Goal: Use online tool/utility: Utilize a website feature to perform a specific function

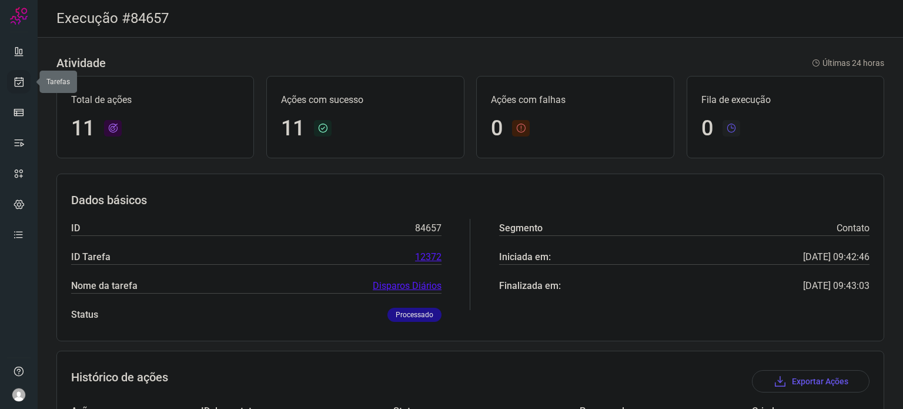
click at [19, 78] on icon at bounding box center [19, 82] width 12 height 12
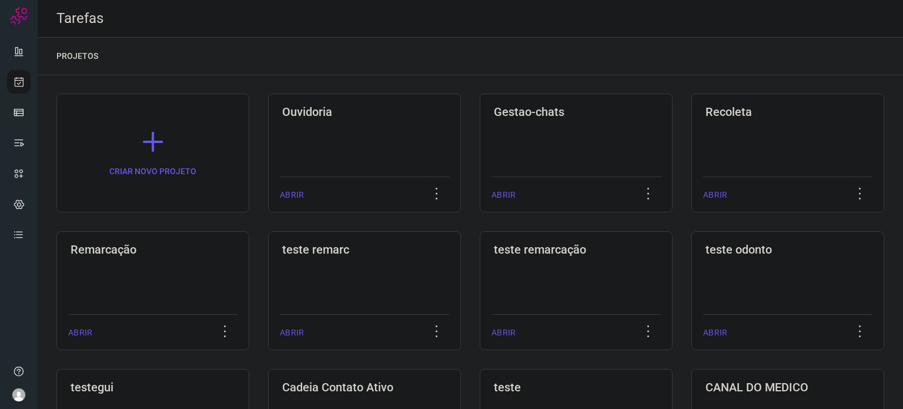
click at [152, 260] on div "Remarcação ABRIR" at bounding box center [152, 290] width 193 height 119
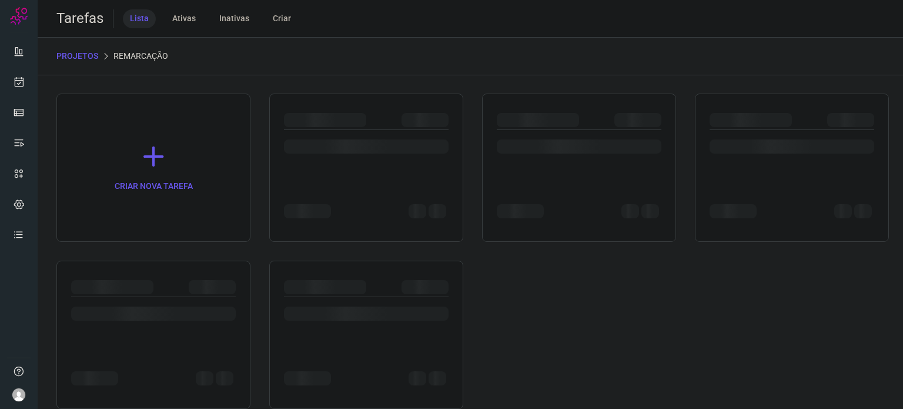
click at [152, 260] on div at bounding box center [153, 334] width 194 height 148
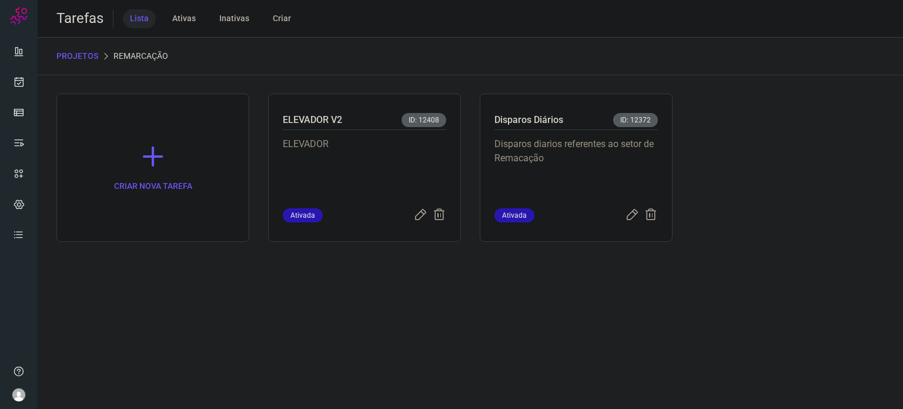
click at [561, 175] on p "Disparos diarios referentes ao setor de Remacação" at bounding box center [575, 166] width 163 height 59
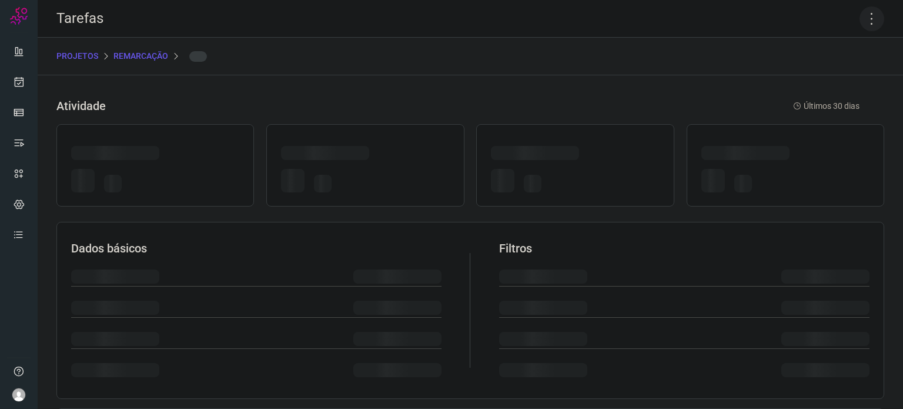
click at [859, 21] on icon at bounding box center [871, 18] width 25 height 25
click at [863, 15] on icon at bounding box center [871, 18] width 25 height 25
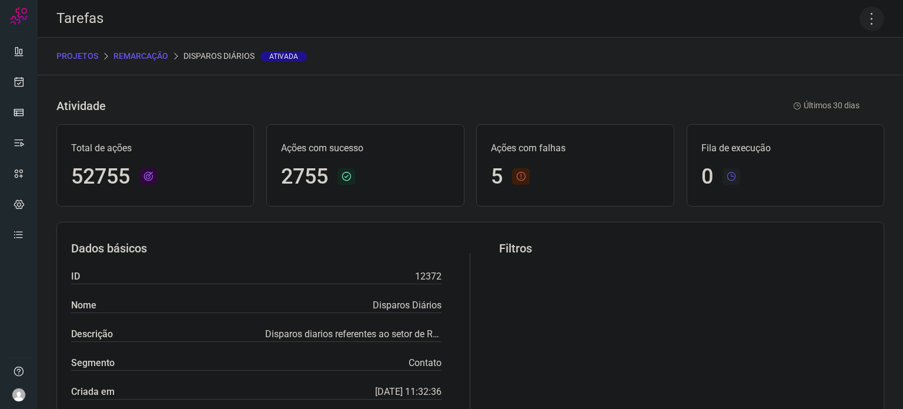
click at [861, 19] on icon at bounding box center [871, 18] width 25 height 25
click at [803, 82] on li "Executar" at bounding box center [821, 77] width 107 height 19
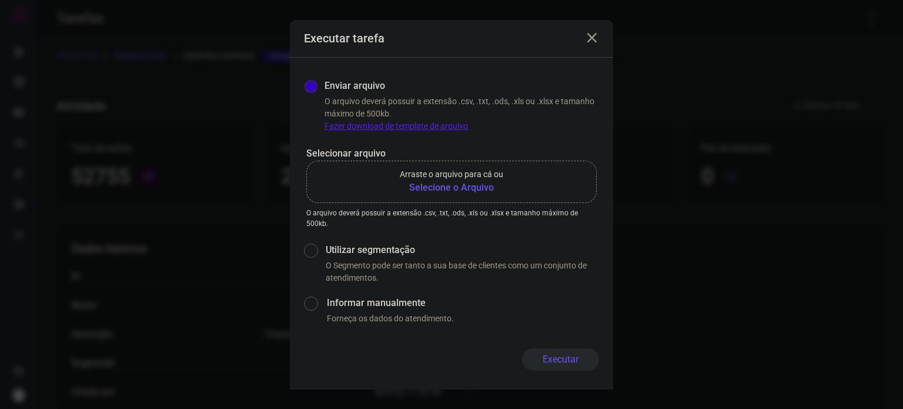
click at [490, 185] on b "Selecione o Arquivo" at bounding box center [451, 187] width 103 height 14
click at [0, 0] on input "Arraste o arquivo para cá ou Selecione o Arquivo" at bounding box center [0, 0] width 0 height 0
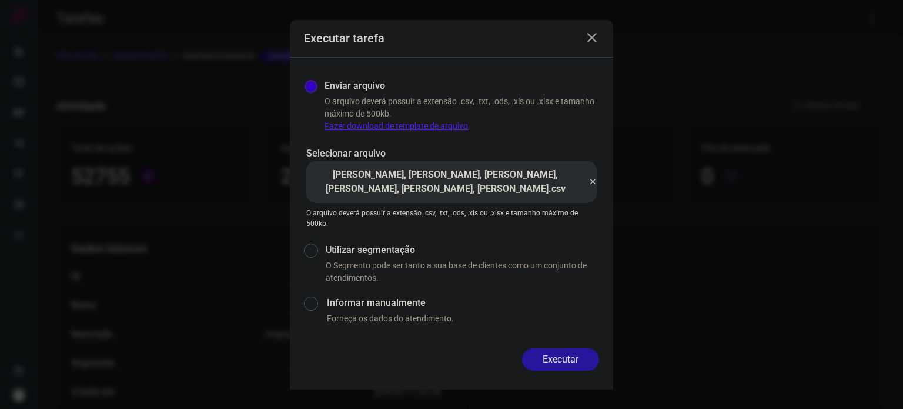
click at [558, 356] on button "Executar" at bounding box center [560, 359] width 77 height 22
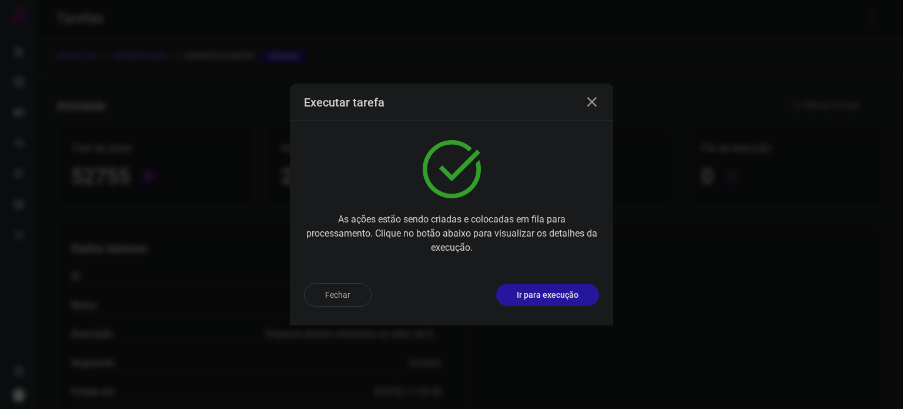
click at [554, 298] on p "Ir para execução" at bounding box center [548, 295] width 62 height 12
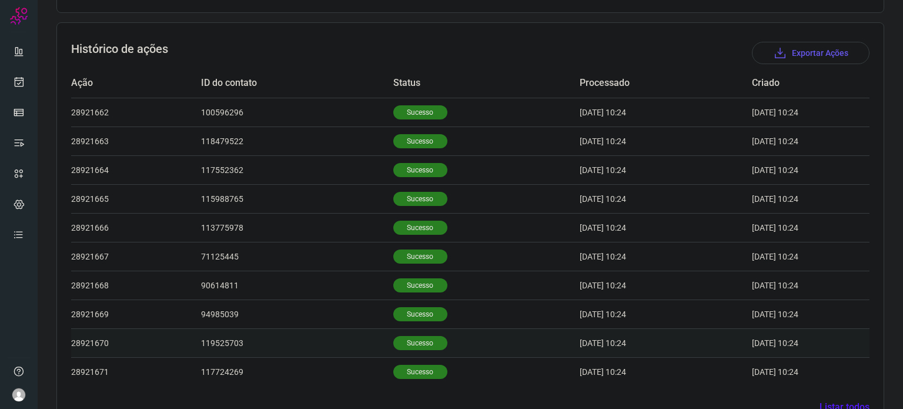
scroll to position [353, 0]
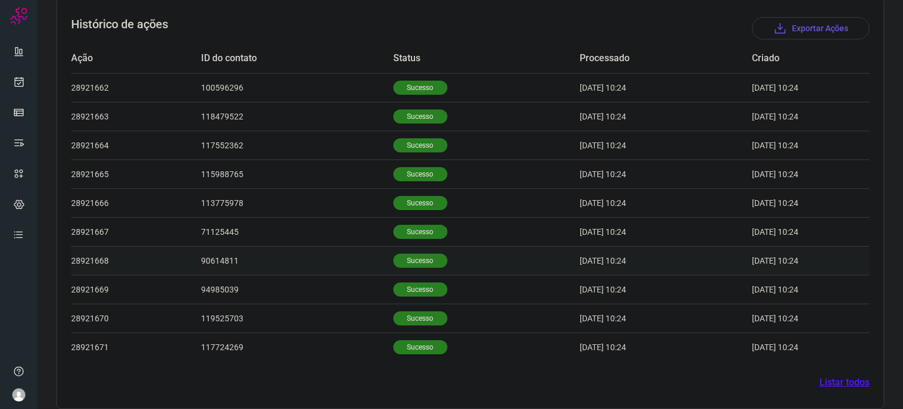
click at [400, 266] on p "Sucesso" at bounding box center [420, 260] width 54 height 14
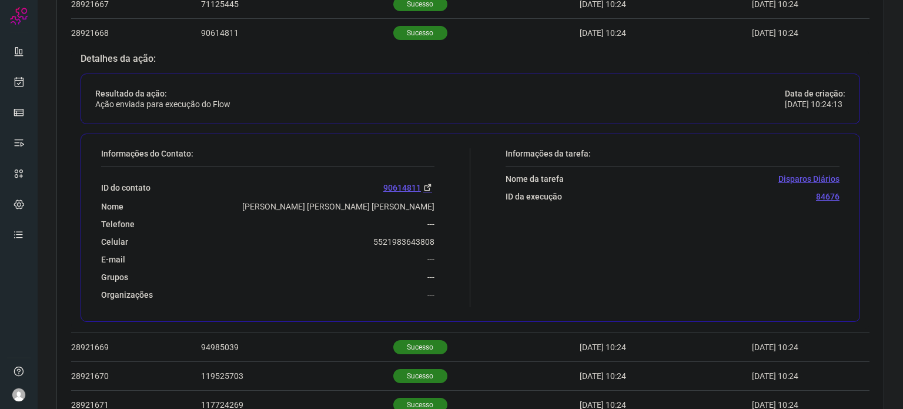
scroll to position [588, 0]
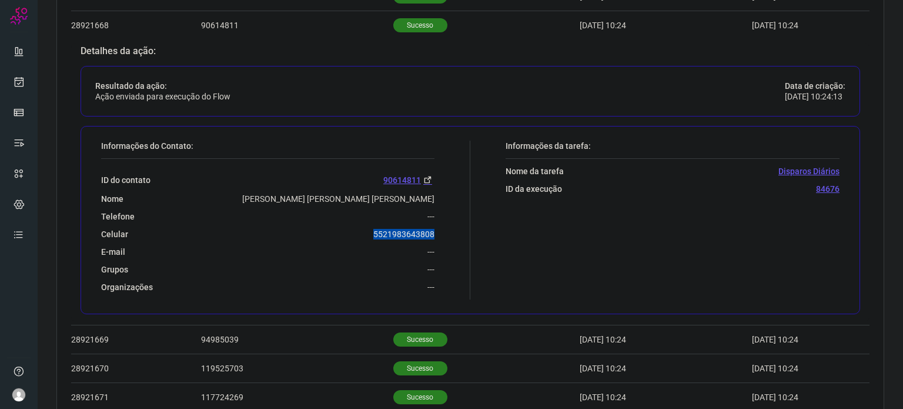
drag, startPoint x: 366, startPoint y: 237, endPoint x: 439, endPoint y: 232, distance: 73.7
click at [439, 232] on div "Informações do Contato: ID do contato 90614811 Nome [PERSON_NAME] [PERSON_NAME]…" at bounding box center [282, 220] width 375 height 159
copy p "5521983643808"
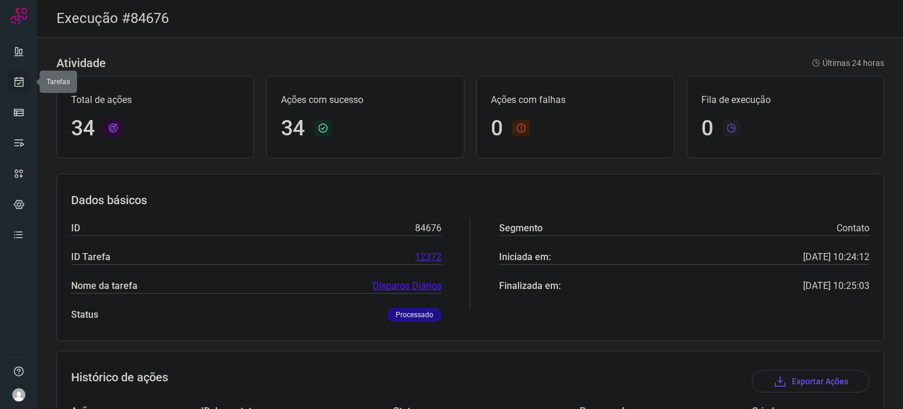
click at [21, 85] on icon at bounding box center [19, 82] width 12 height 12
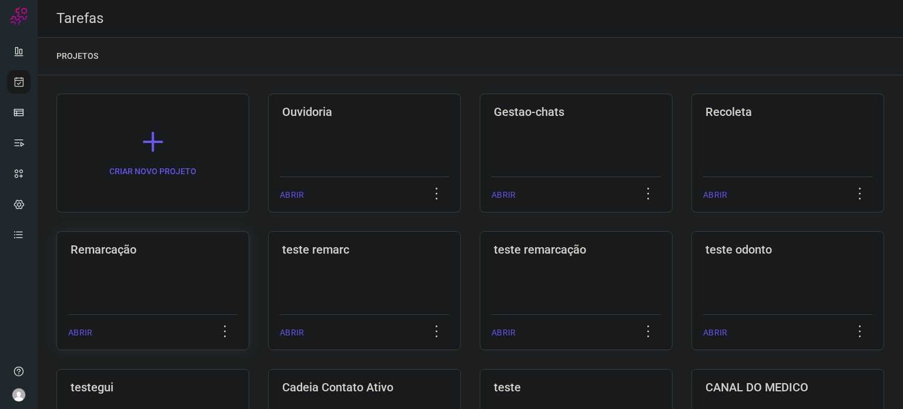
click at [216, 246] on h3 "Remarcação" at bounding box center [153, 249] width 165 height 14
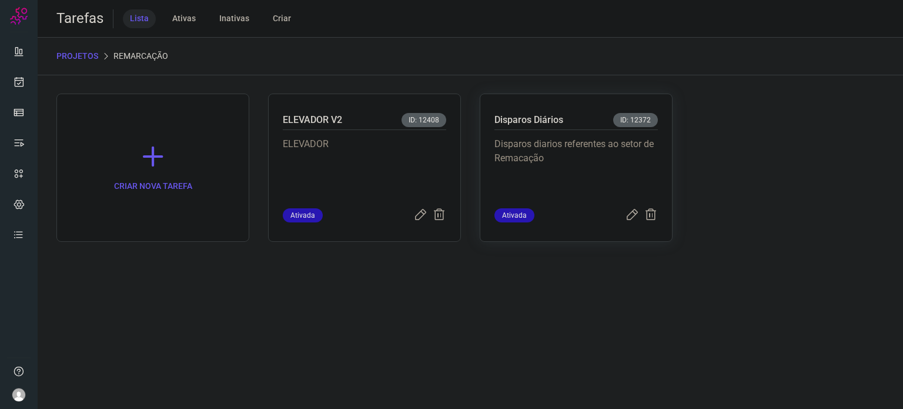
click at [568, 137] on p "Disparos diarios referentes ao setor de Remacação" at bounding box center [575, 166] width 163 height 59
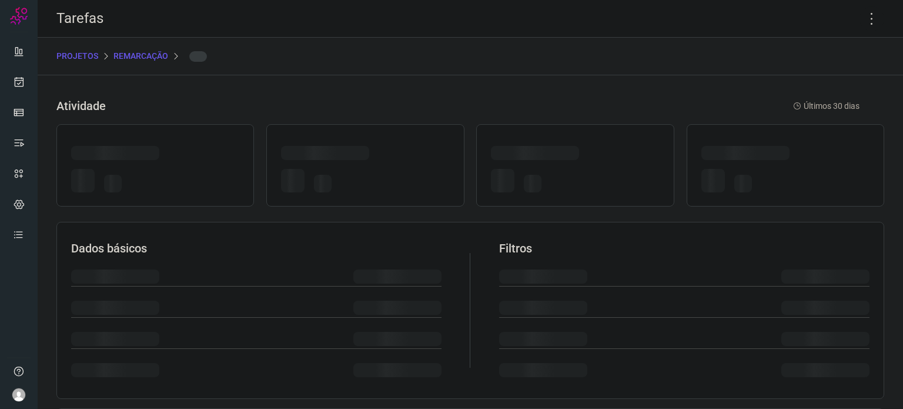
click at [568, 136] on div at bounding box center [575, 165] width 198 height 82
click at [862, 16] on icon at bounding box center [871, 18] width 25 height 25
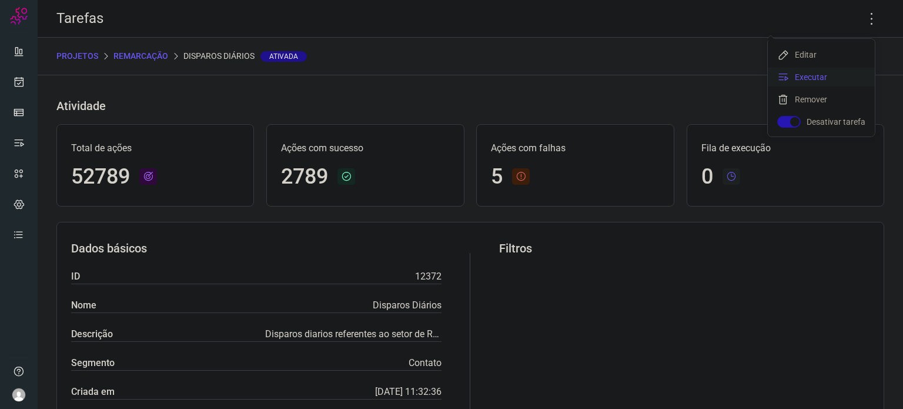
drag, startPoint x: 834, startPoint y: 71, endPoint x: 788, endPoint y: 68, distance: 45.9
click at [834, 70] on li "Executar" at bounding box center [821, 77] width 107 height 19
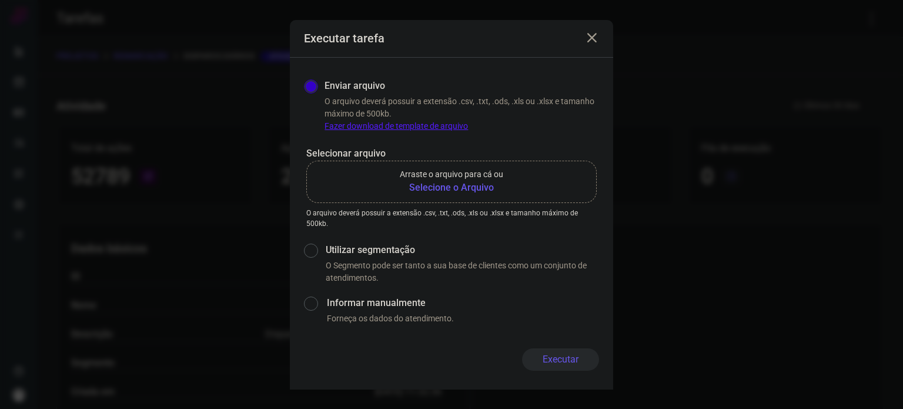
click at [448, 179] on p "Arraste o arquivo para cá ou" at bounding box center [451, 174] width 103 height 12
click at [0, 0] on input "Arraste o arquivo para cá ou Selecione o Arquivo" at bounding box center [0, 0] width 0 height 0
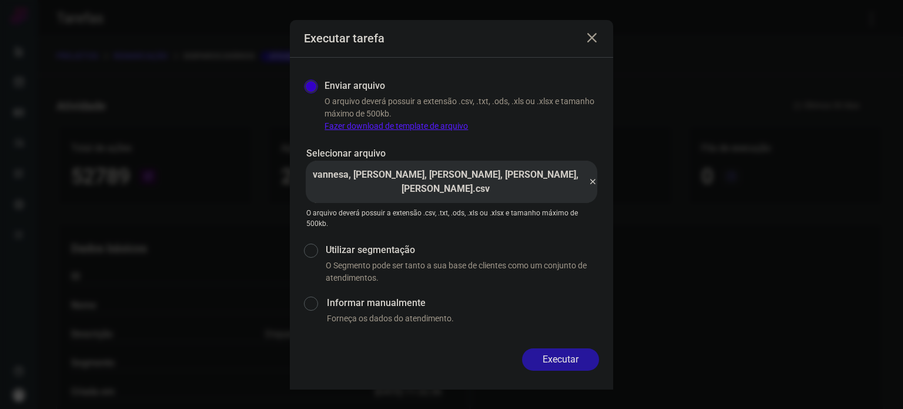
click at [550, 362] on button "Executar" at bounding box center [560, 359] width 77 height 22
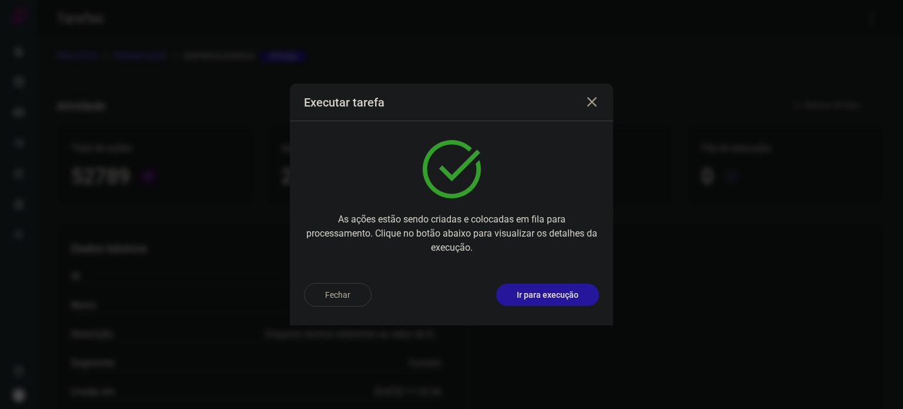
click at [548, 296] on p "Ir para execução" at bounding box center [548, 295] width 62 height 12
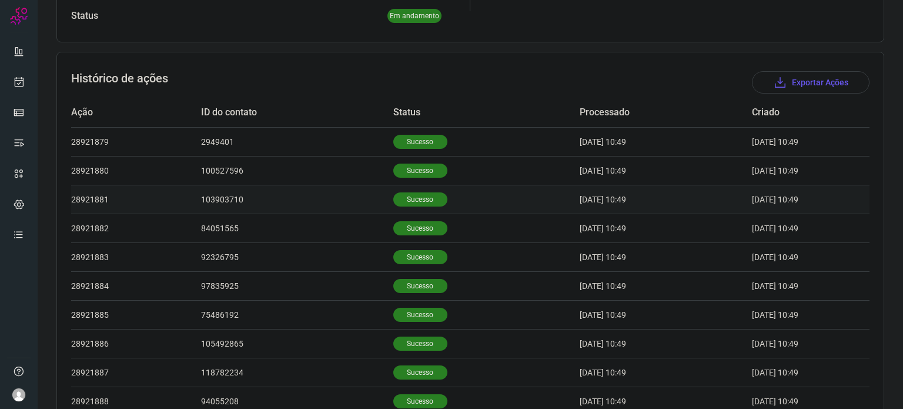
scroll to position [363, 0]
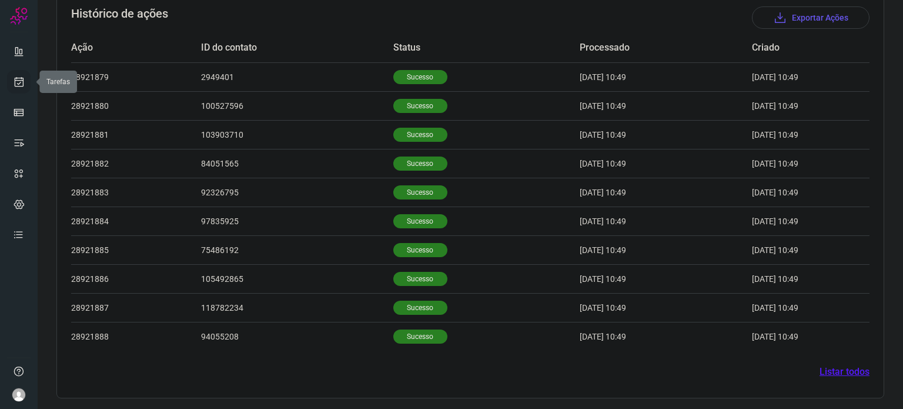
click at [15, 79] on icon at bounding box center [19, 82] width 12 height 12
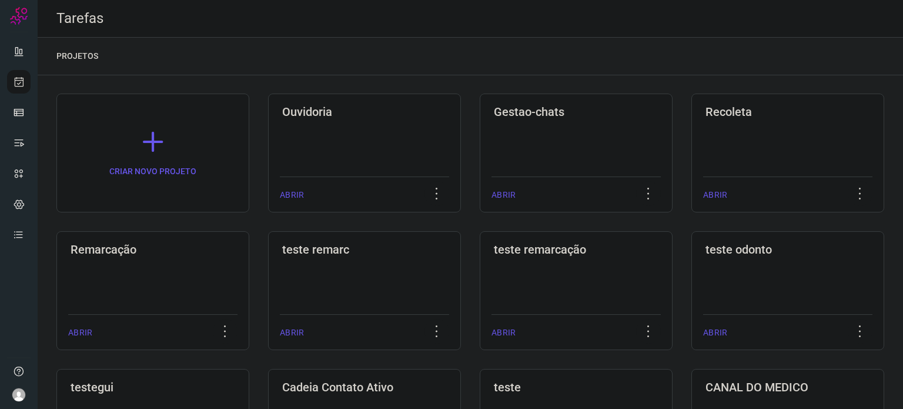
click at [169, 277] on div "Remarcação ABRIR" at bounding box center [152, 290] width 193 height 119
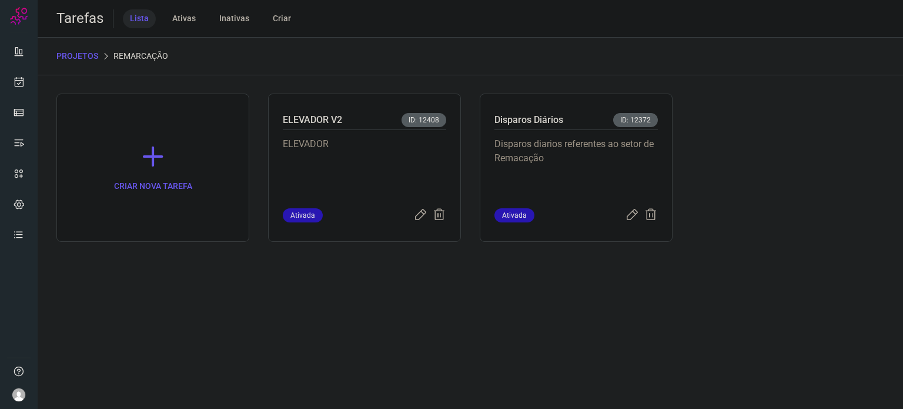
click at [551, 155] on p "Disparos diarios referentes ao setor de Remacação" at bounding box center [575, 166] width 163 height 59
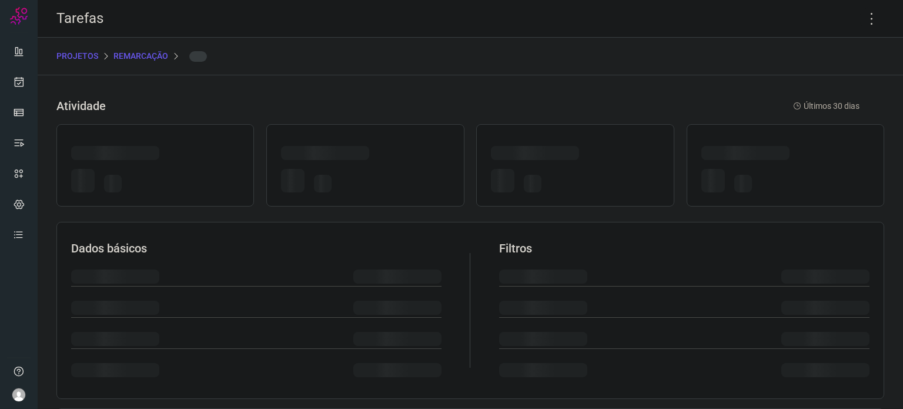
click at [551, 155] on div at bounding box center [535, 153] width 88 height 14
click at [863, 18] on icon at bounding box center [871, 18] width 25 height 25
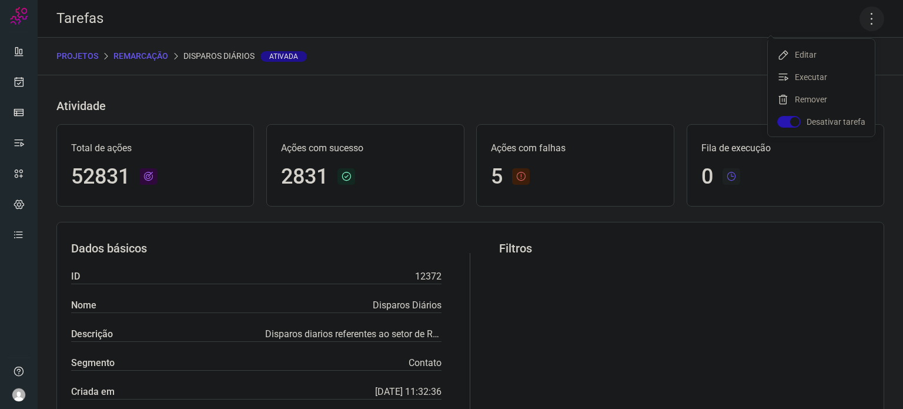
click at [866, 16] on icon at bounding box center [871, 18] width 25 height 25
click at [861, 20] on icon at bounding box center [871, 18] width 25 height 25
click at [811, 70] on li "Executar" at bounding box center [821, 77] width 107 height 19
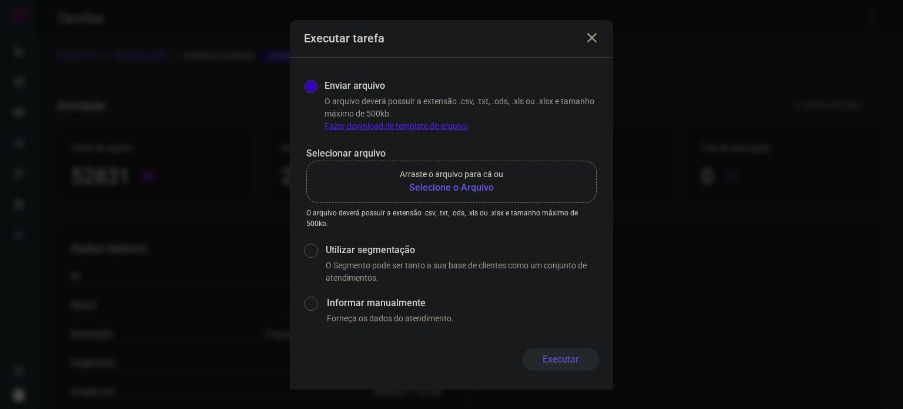
click at [484, 187] on b "Selecione o Arquivo" at bounding box center [451, 187] width 103 height 14
click at [0, 0] on input "Arraste o arquivo para cá ou Selecione o Arquivo" at bounding box center [0, 0] width 0 height 0
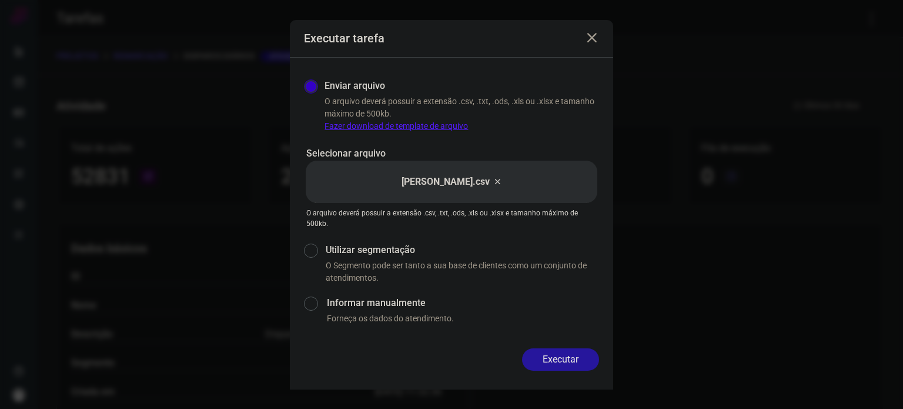
click at [573, 357] on button "Executar" at bounding box center [560, 359] width 77 height 22
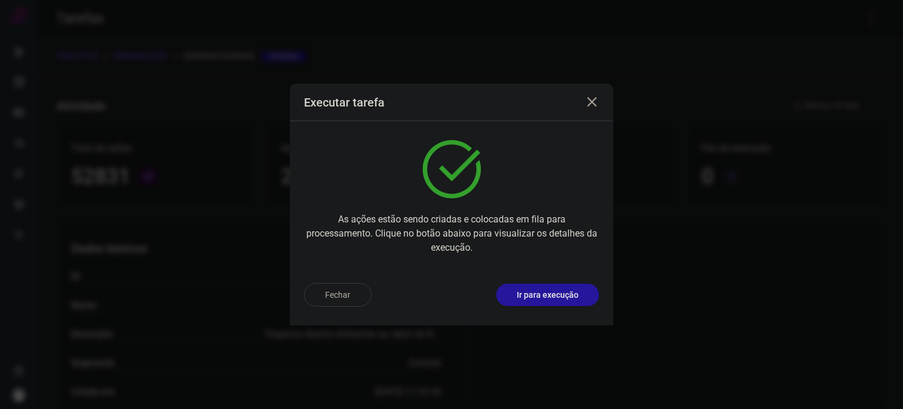
click at [558, 297] on p "Ir para execução" at bounding box center [548, 295] width 62 height 12
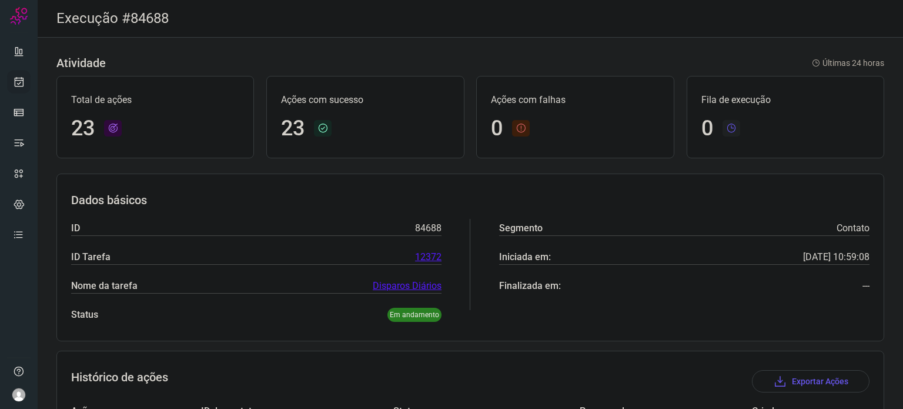
click at [23, 81] on icon at bounding box center [19, 82] width 12 height 12
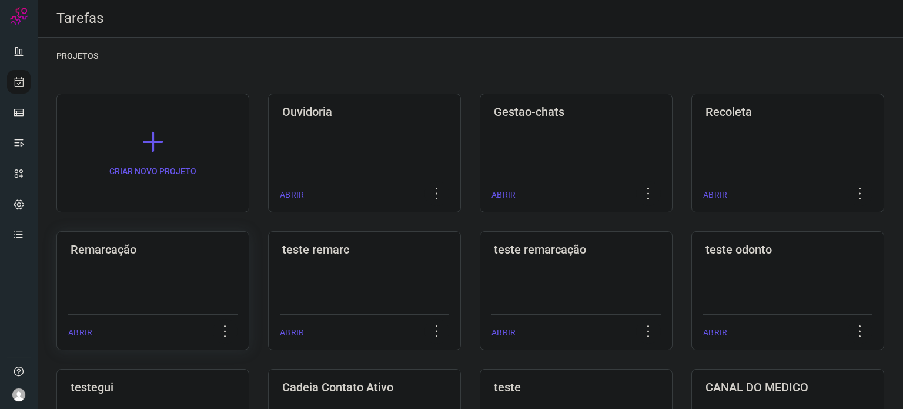
click at [201, 261] on div "Remarcação ABRIR" at bounding box center [152, 290] width 193 height 119
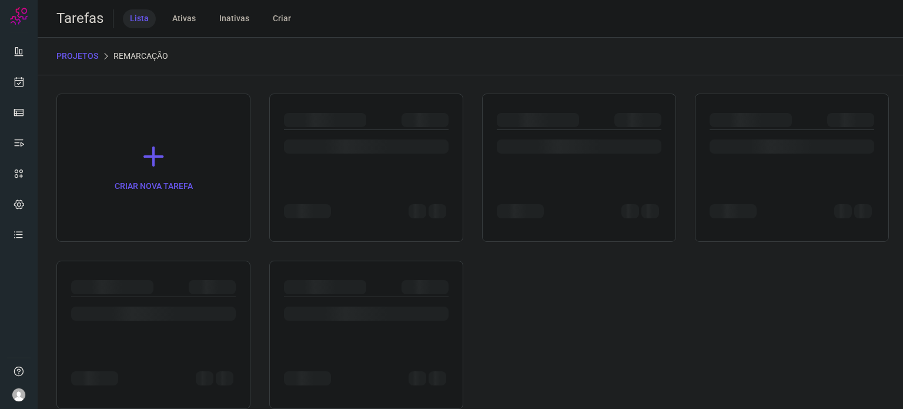
click at [201, 261] on div at bounding box center [153, 334] width 194 height 148
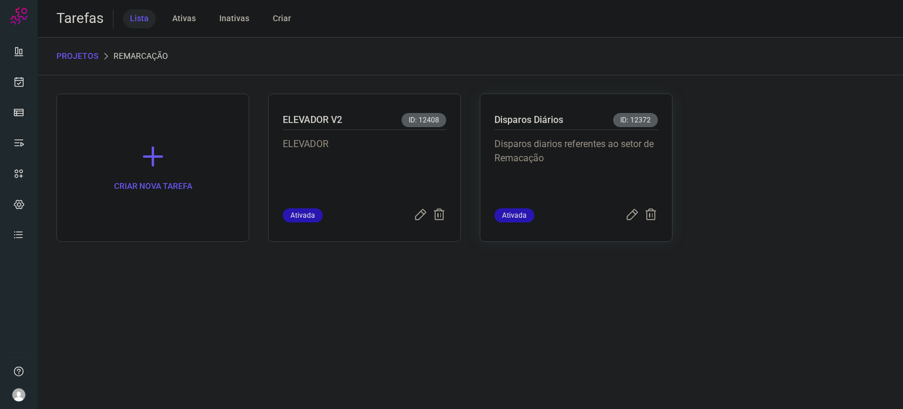
click at [580, 156] on p "Disparos diarios referentes ao setor de Remacação" at bounding box center [575, 166] width 163 height 59
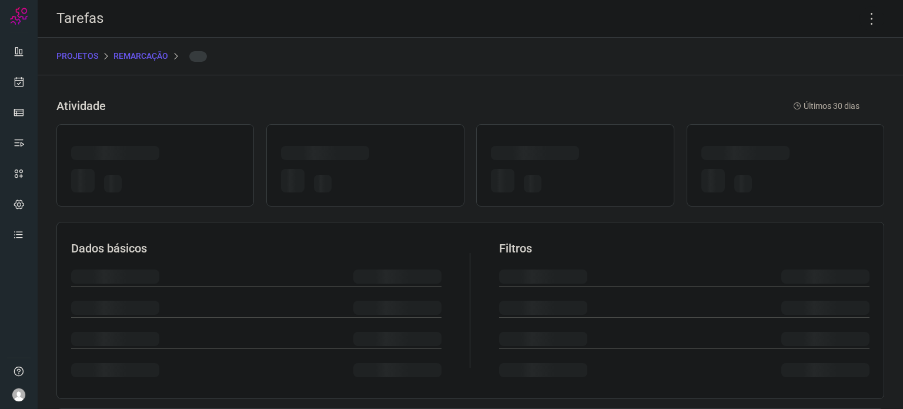
click at [580, 156] on div at bounding box center [575, 155] width 168 height 18
click at [861, 17] on icon at bounding box center [871, 18] width 25 height 25
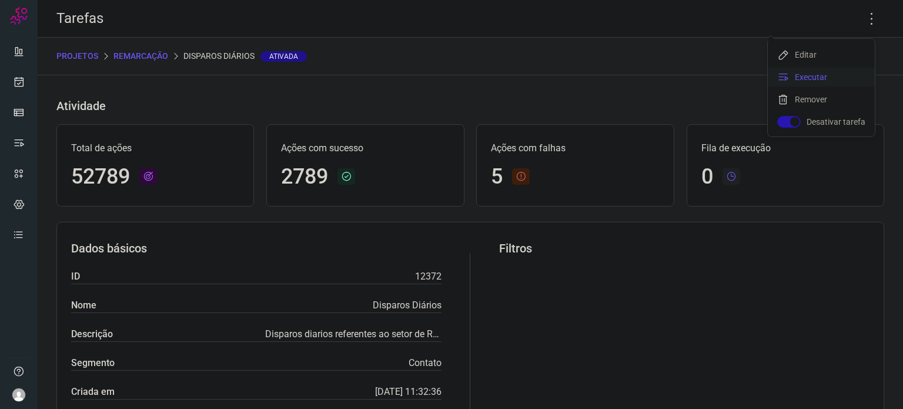
click at [823, 73] on li "Executar" at bounding box center [821, 77] width 107 height 19
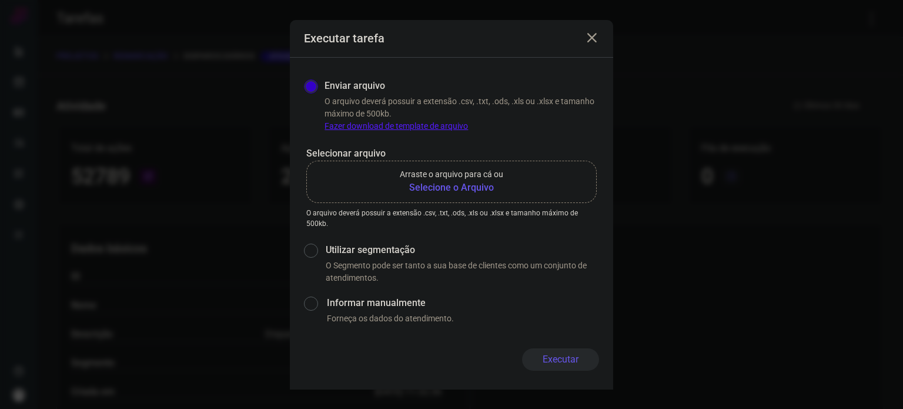
click at [453, 185] on b "Selecione o Arquivo" at bounding box center [451, 187] width 103 height 14
click at [0, 0] on input "Arraste o arquivo para cá ou Selecione o Arquivo" at bounding box center [0, 0] width 0 height 0
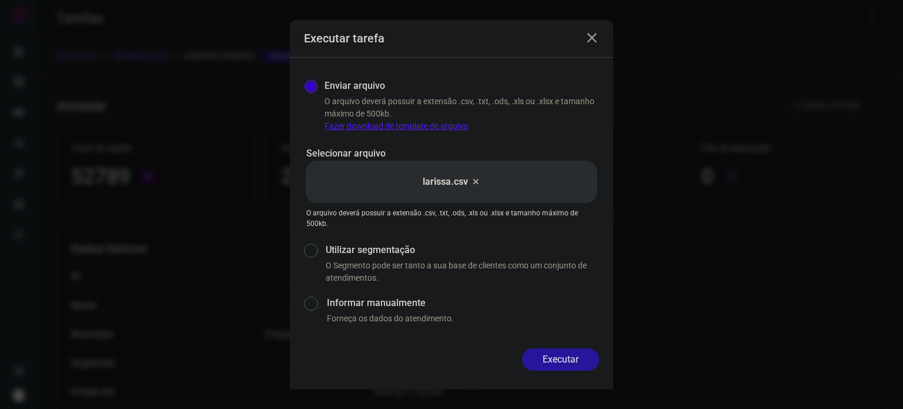
click at [567, 357] on button "Executar" at bounding box center [560, 359] width 77 height 22
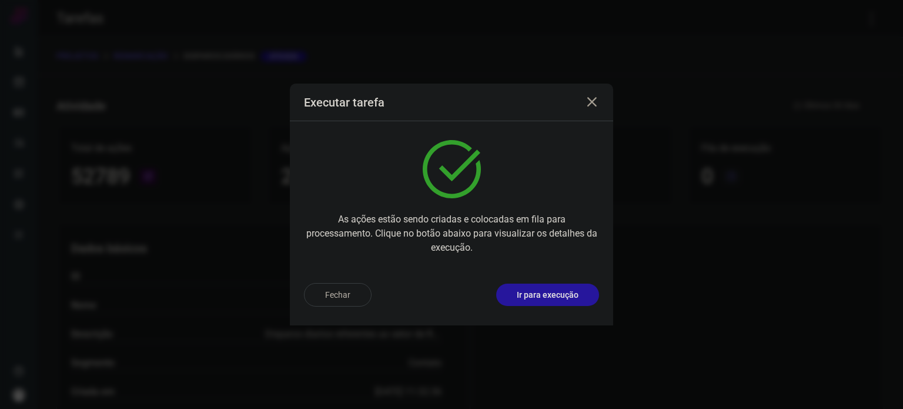
click at [569, 287] on button "Ir para execução" at bounding box center [547, 294] width 103 height 22
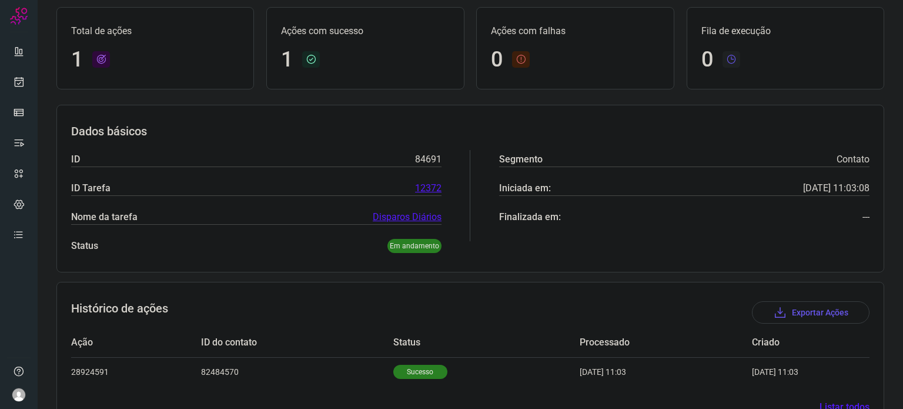
scroll to position [104, 0]
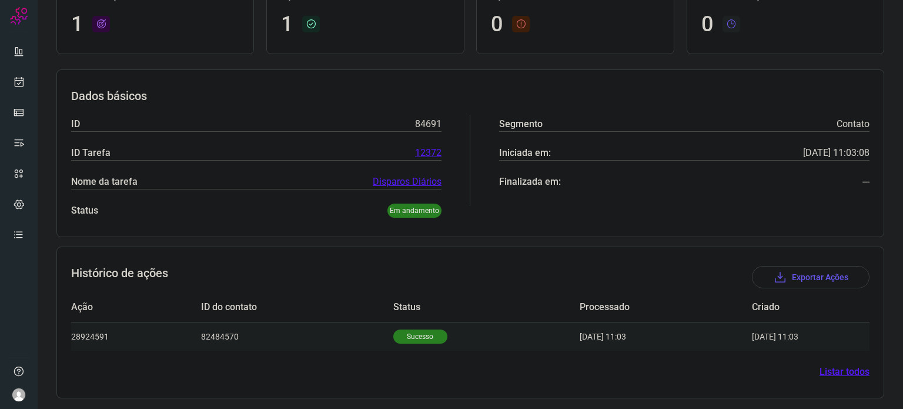
click at [409, 329] on p "Sucesso" at bounding box center [420, 336] width 54 height 14
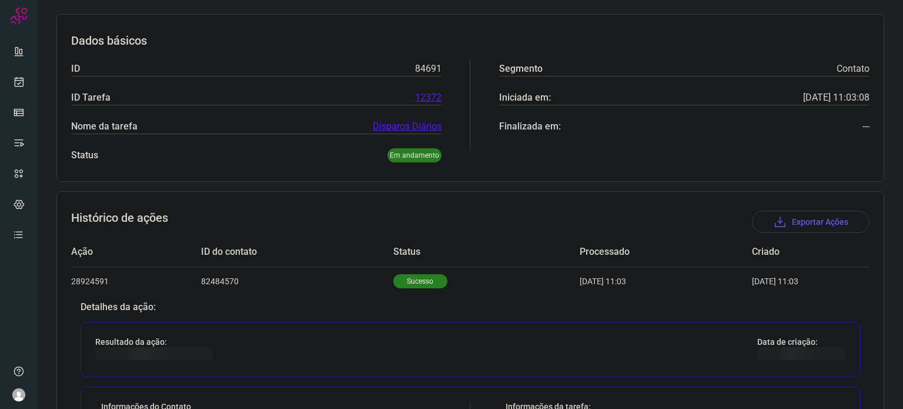
scroll to position [339, 0]
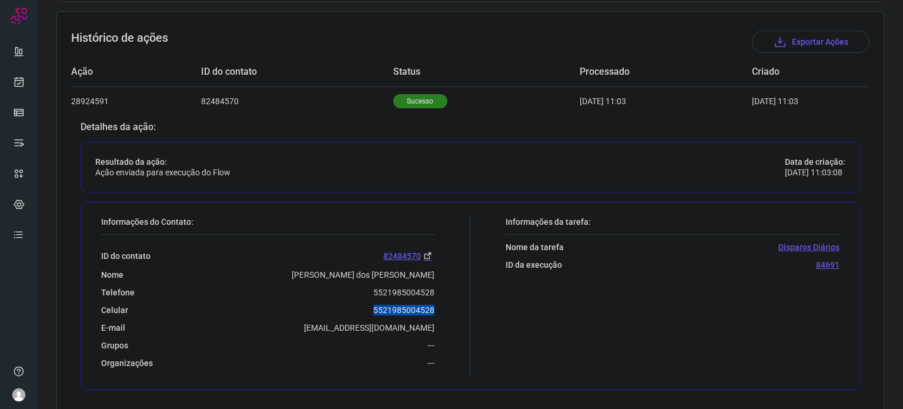
drag, startPoint x: 368, startPoint y: 303, endPoint x: 434, endPoint y: 305, distance: 66.5
click at [434, 305] on div "Informações do Contato: ID do contato 82484570 Nome [PERSON_NAME] dos [PERSON_N…" at bounding box center [282, 295] width 375 height 159
copy p "5521985004528"
